Goal: Transaction & Acquisition: Obtain resource

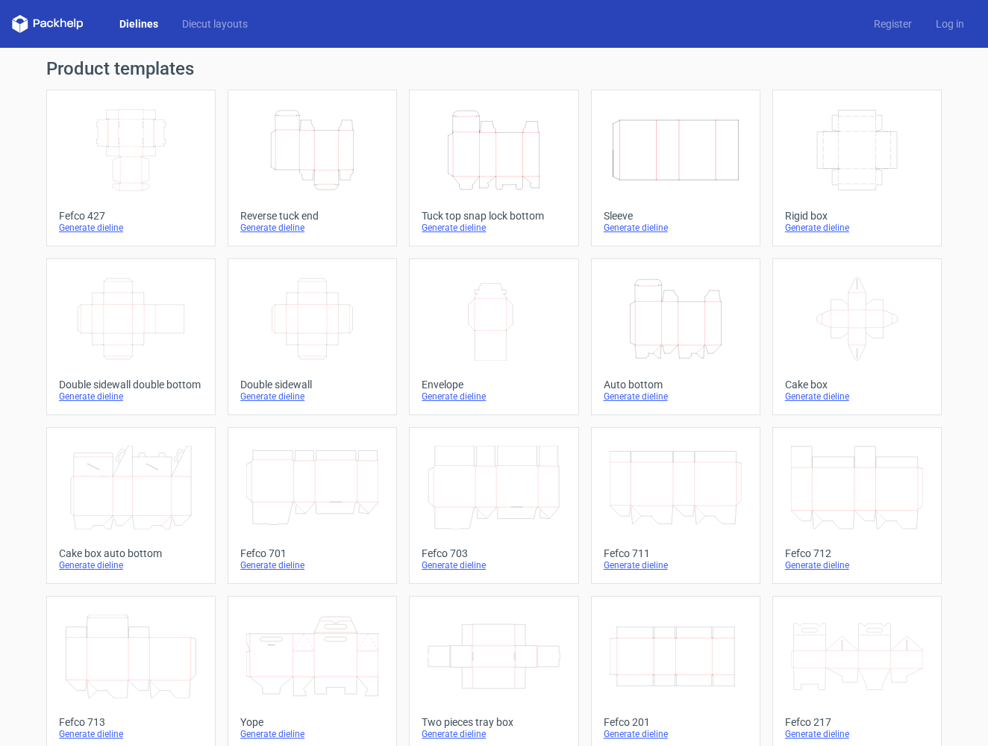
click at [342, 175] on icon "Height Depth Width" at bounding box center [312, 150] width 132 height 84
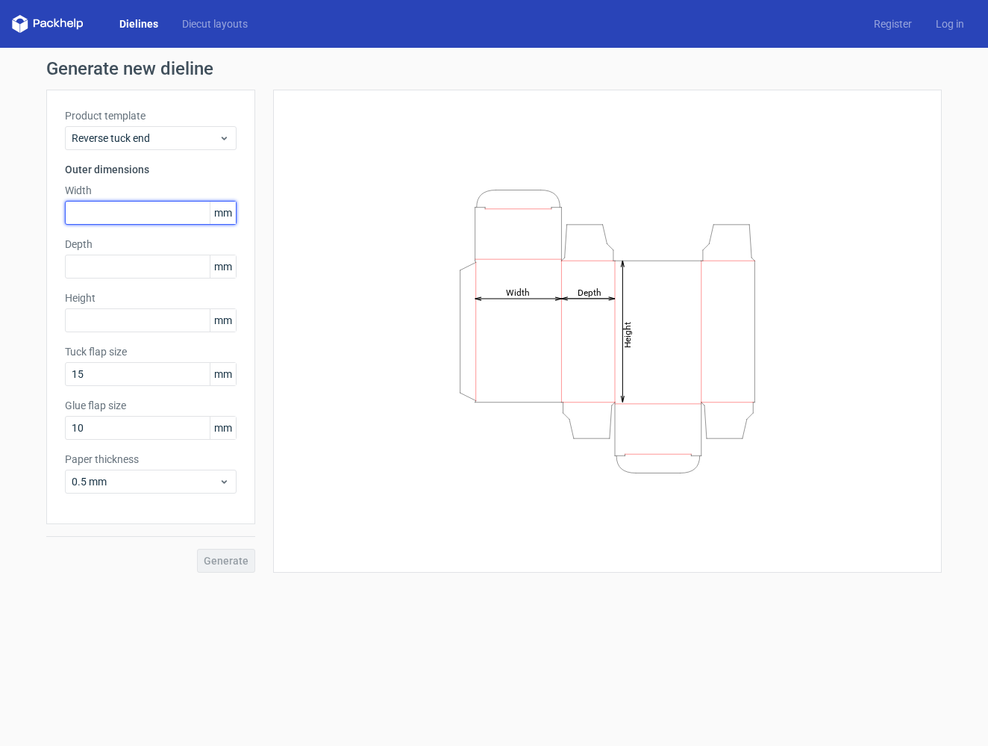
click at [114, 217] on input "text" at bounding box center [151, 213] width 172 height 24
click at [114, 216] on input "text" at bounding box center [151, 213] width 172 height 24
type input "34"
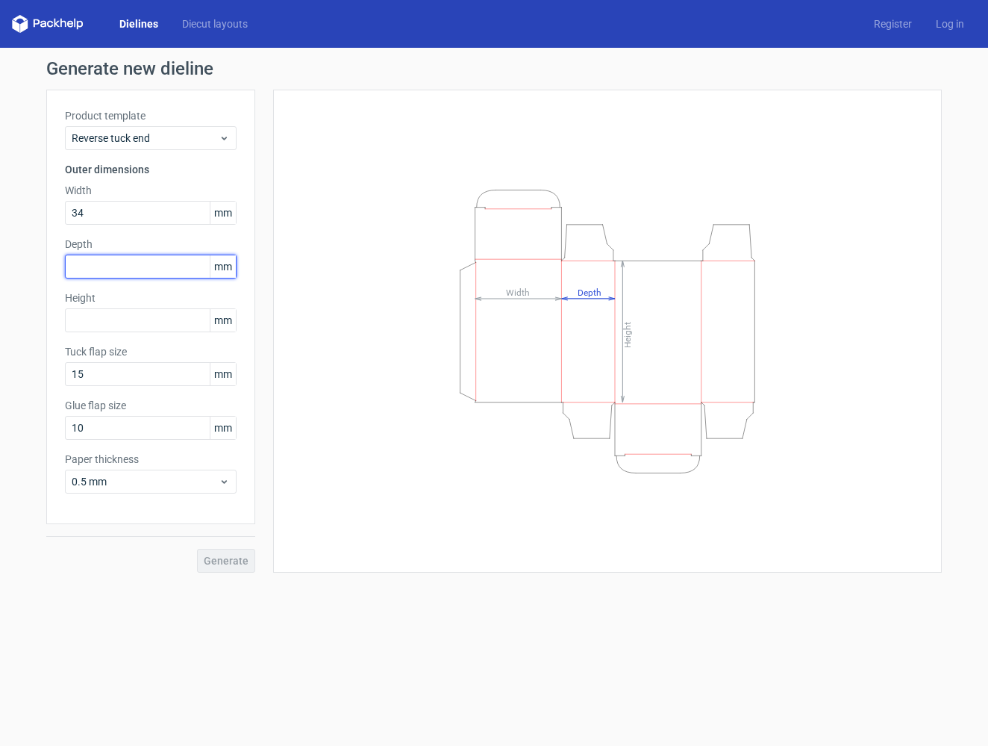
click at [81, 272] on input "text" at bounding box center [151, 267] width 172 height 24
type input "34"
click at [83, 308] on div "Height mm" at bounding box center [151, 311] width 172 height 42
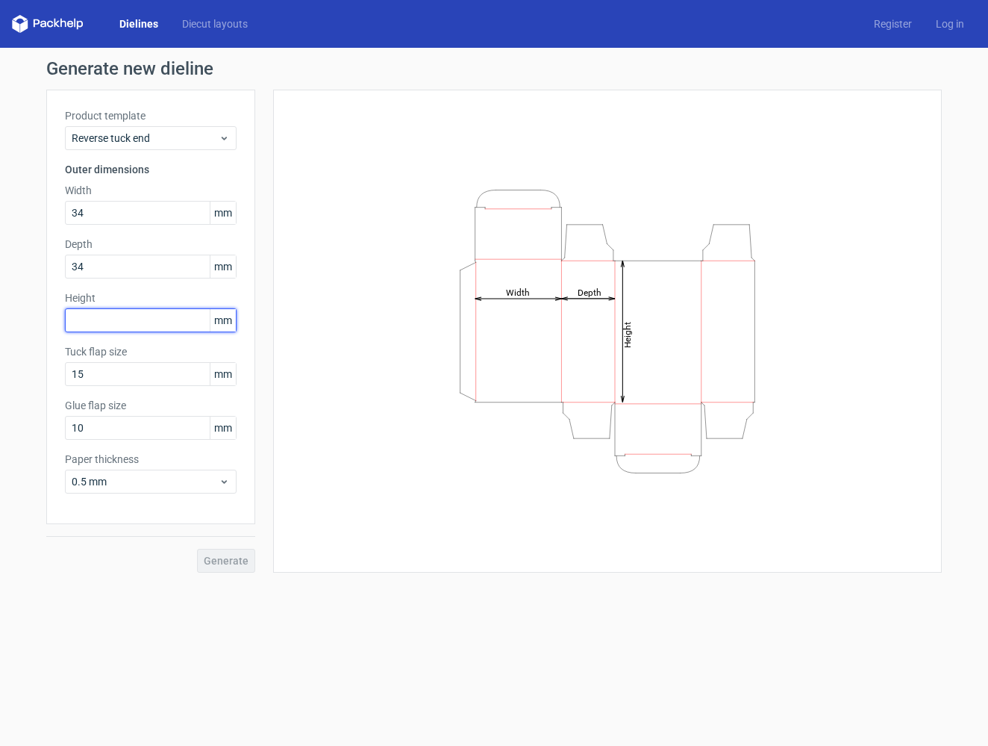
click at [84, 319] on input "text" at bounding box center [151, 320] width 172 height 24
click at [241, 7] on div "Dielines Diecut layouts Register Log in" at bounding box center [494, 24] width 988 height 48
click at [133, 316] on input "text" at bounding box center [151, 320] width 172 height 24
type input "143"
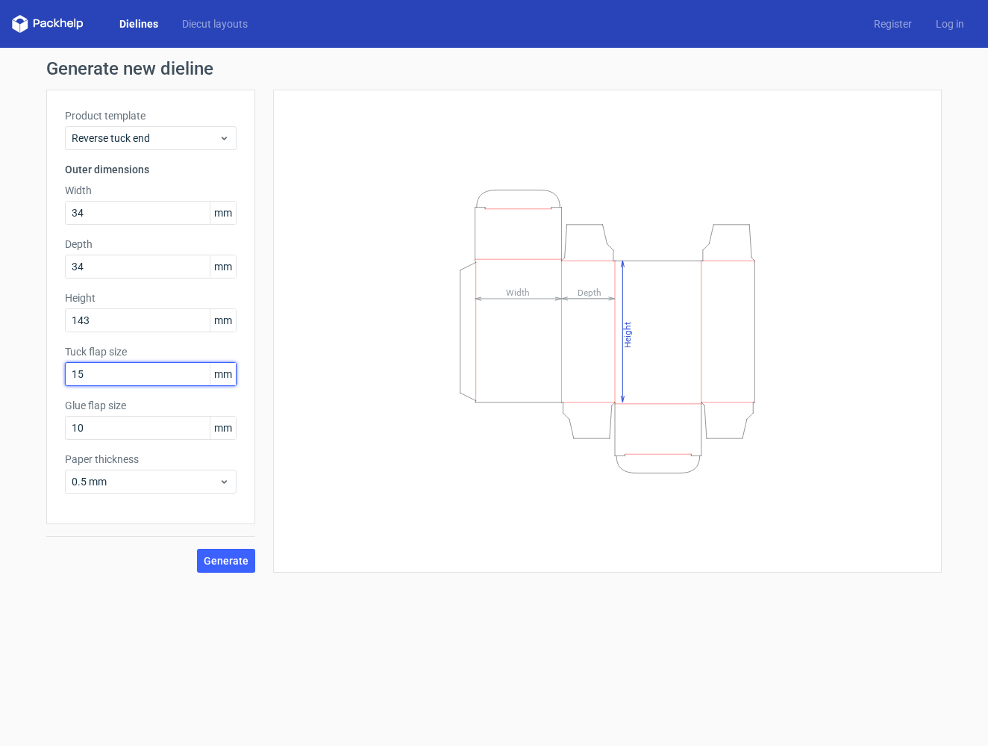
click at [91, 379] on input "15" at bounding box center [151, 374] width 172 height 24
type input "2"
type input "15"
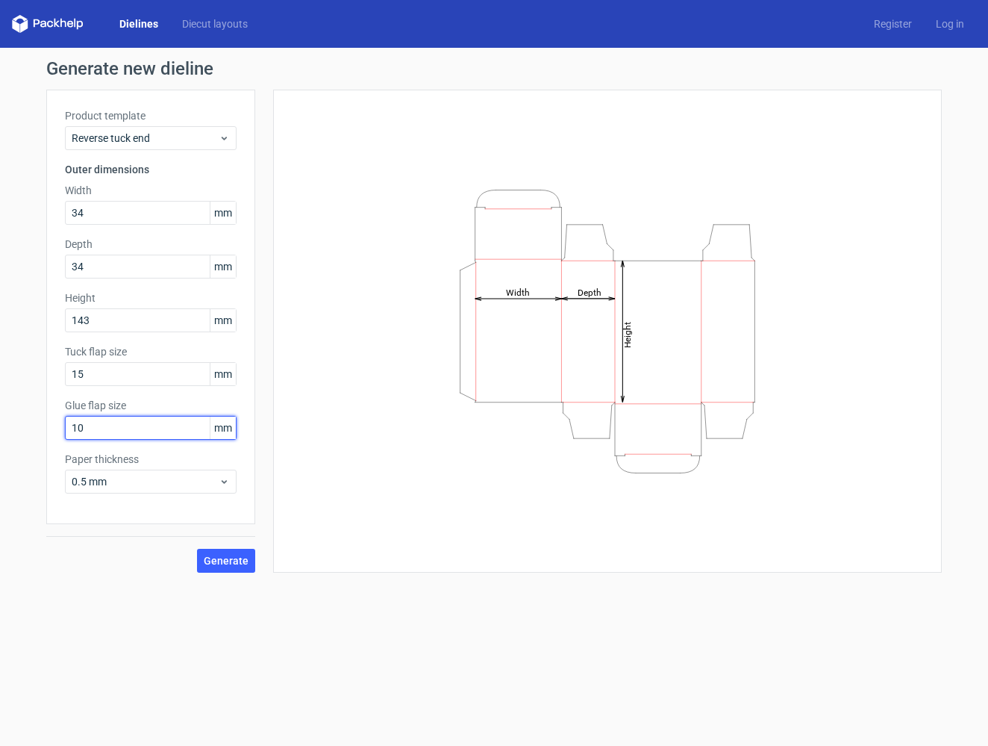
click at [104, 432] on input "10" at bounding box center [151, 428] width 172 height 24
click at [105, 433] on input "10" at bounding box center [151, 428] width 172 height 24
type input "15"
click at [171, 494] on div "Product template Reverse tuck end Outer dimensions Width 34 mm Depth 34 mm Heig…" at bounding box center [150, 307] width 209 height 434
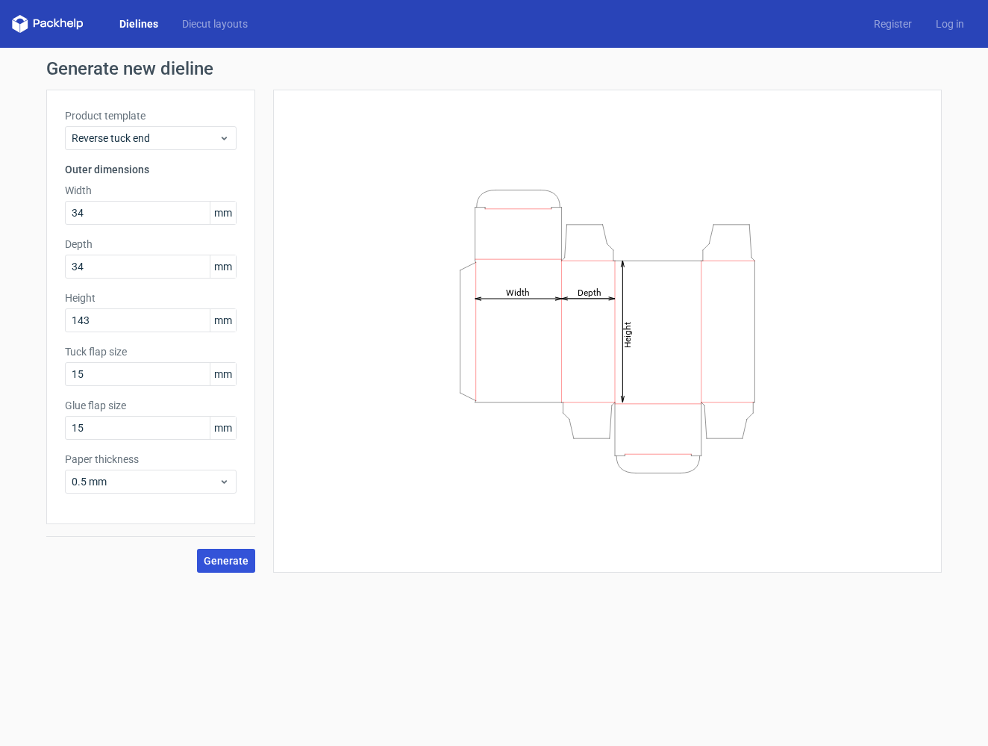
click at [220, 561] on span "Generate" at bounding box center [226, 560] width 45 height 10
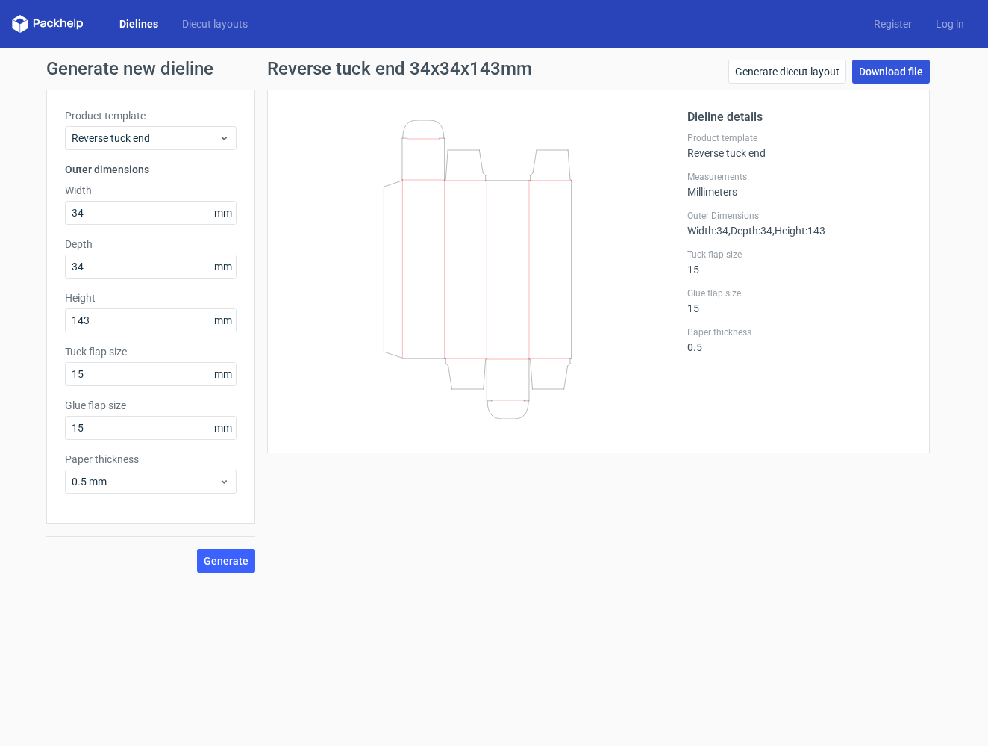
click at [886, 69] on link "Download file" at bounding box center [891, 72] width 78 height 24
